Goal: Communication & Community: Ask a question

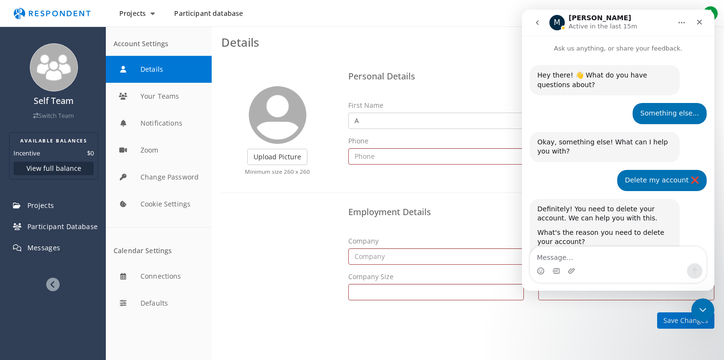
scroll to position [445, 0]
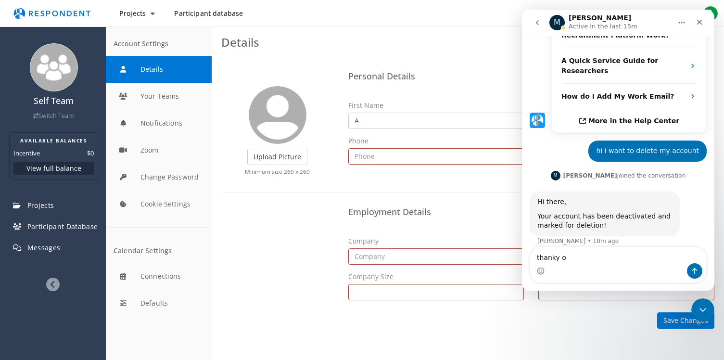
type textarea "thanky ou"
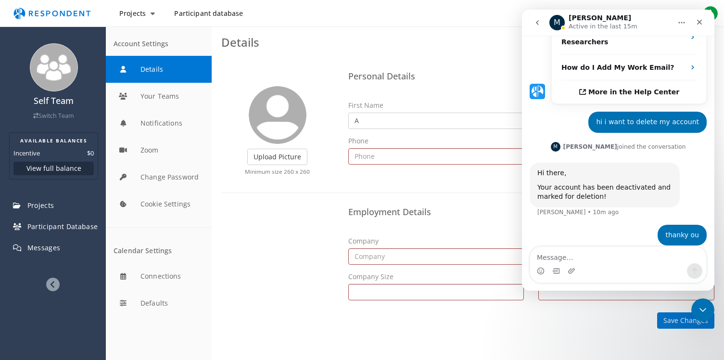
click at [476, 64] on div "Upload Picture Finished Cropping Minimum size 260 x 260 Personal Details First …" at bounding box center [468, 197] width 512 height 281
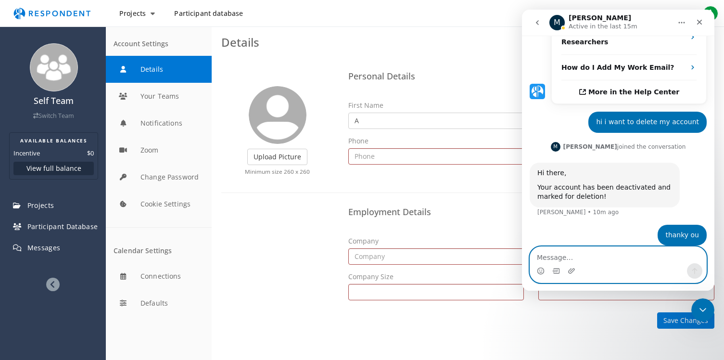
click at [558, 263] on textarea "Message…" at bounding box center [618, 255] width 176 height 16
type textarea "w"
type textarea "anything I need to do from my side?"
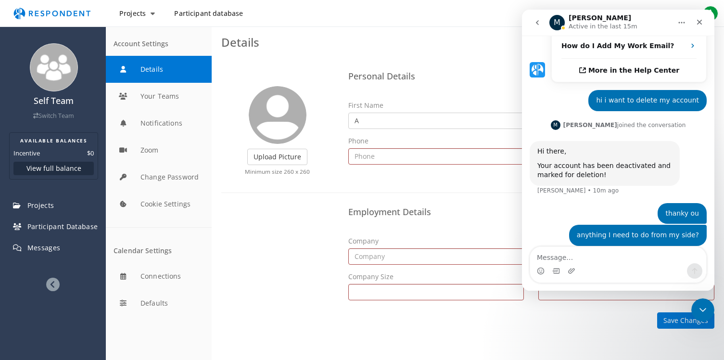
click at [492, 56] on md-toolbar "Details Help" at bounding box center [468, 41] width 512 height 31
click at [535, 22] on icon "go back" at bounding box center [537, 23] width 8 height 8
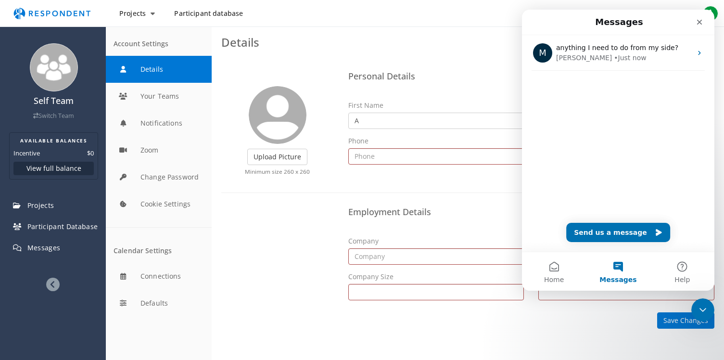
scroll to position [0, 0]
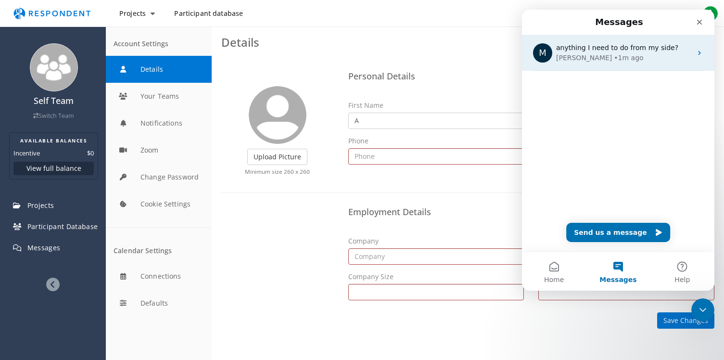
click at [620, 54] on div "[PERSON_NAME] • 1m ago" at bounding box center [624, 58] width 136 height 10
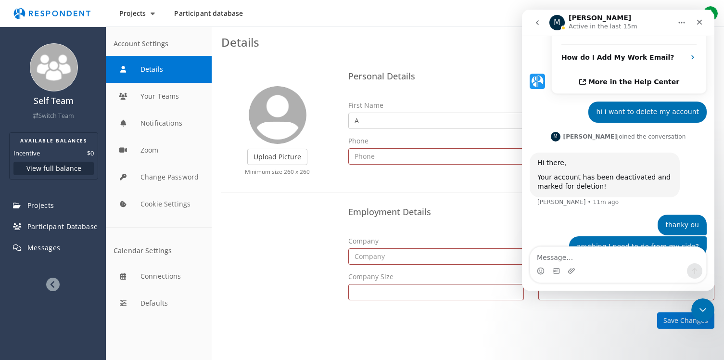
scroll to position [496, 0]
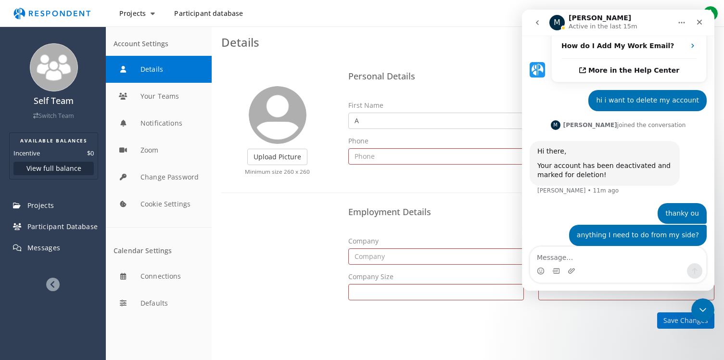
click at [566, 258] on textarea "Message…" at bounding box center [618, 255] width 176 height 16
type textarea "And whats the timeline?"
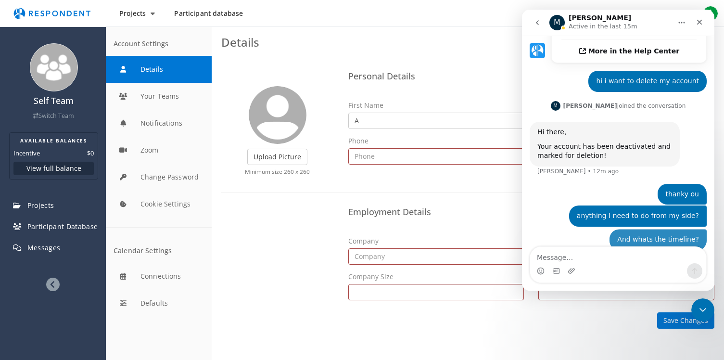
scroll to position [518, 0]
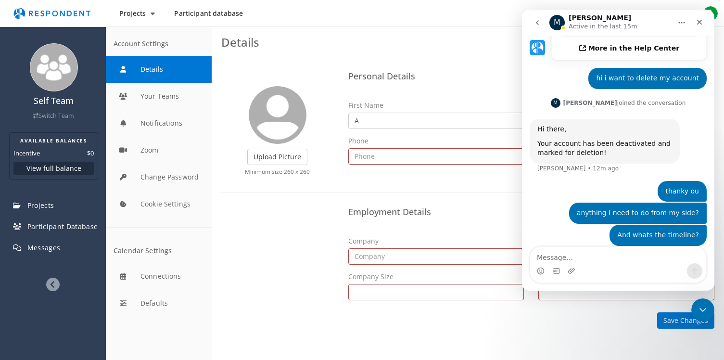
click at [436, 46] on h3 "Details Help" at bounding box center [467, 42] width 493 height 13
click at [699, 23] on icon "Close" at bounding box center [699, 22] width 5 height 5
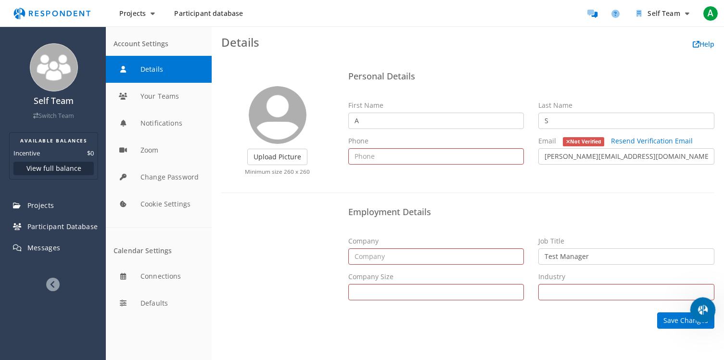
click at [700, 308] on icon "Open Intercom Messenger" at bounding box center [701, 309] width 16 height 16
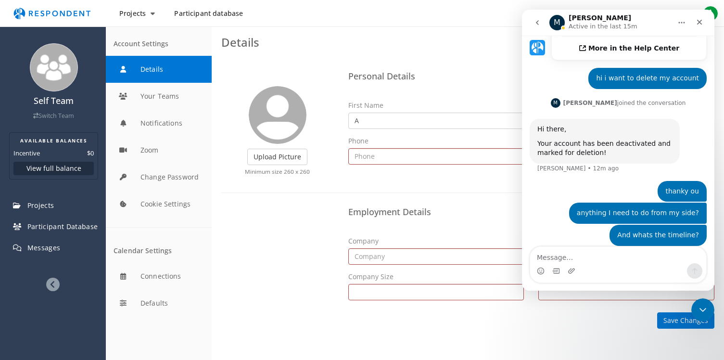
click at [423, 64] on div "Upload Picture Finished Cropping Minimum size 260 x 260 Personal Details First …" at bounding box center [468, 197] width 512 height 281
click at [451, 44] on h3 "Details Help" at bounding box center [467, 42] width 493 height 13
